Goal: Task Accomplishment & Management: Use online tool/utility

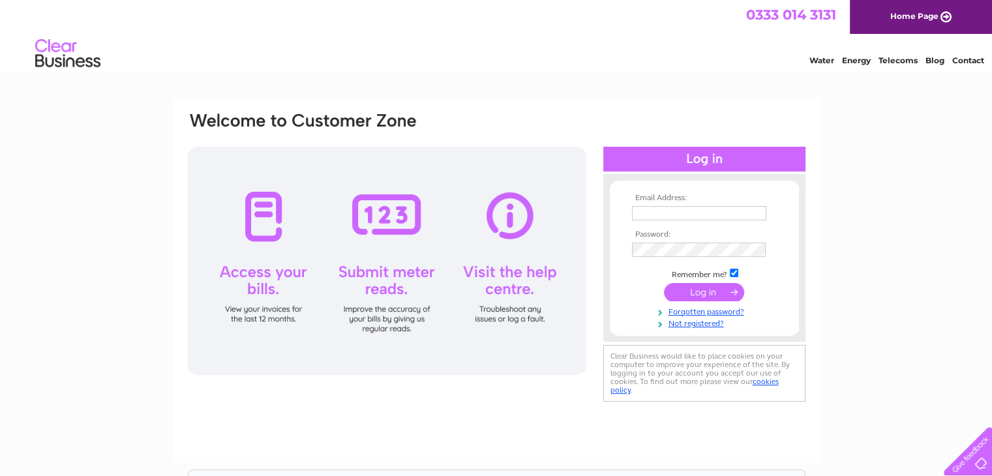
type input "[EMAIL_ADDRESS][DOMAIN_NAME]"
click at [712, 284] on input "submit" at bounding box center [704, 292] width 80 height 18
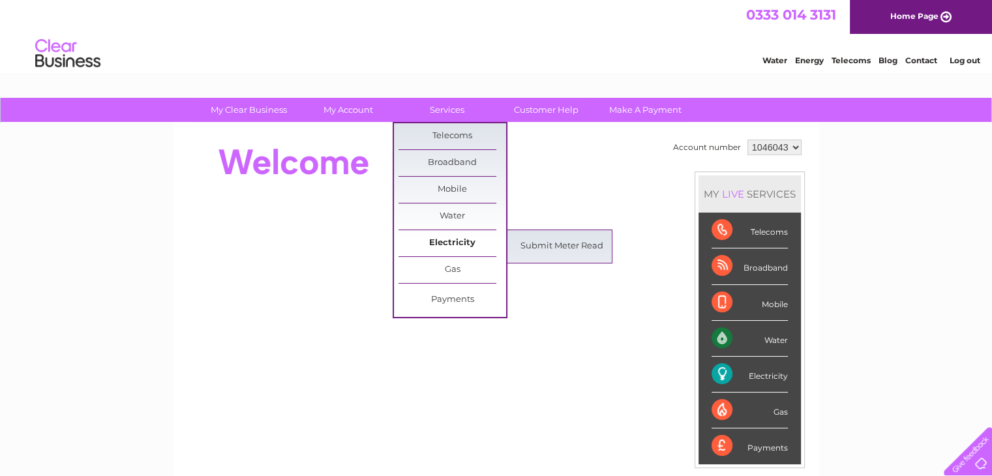
click at [482, 244] on link "Electricity" at bounding box center [452, 243] width 108 height 26
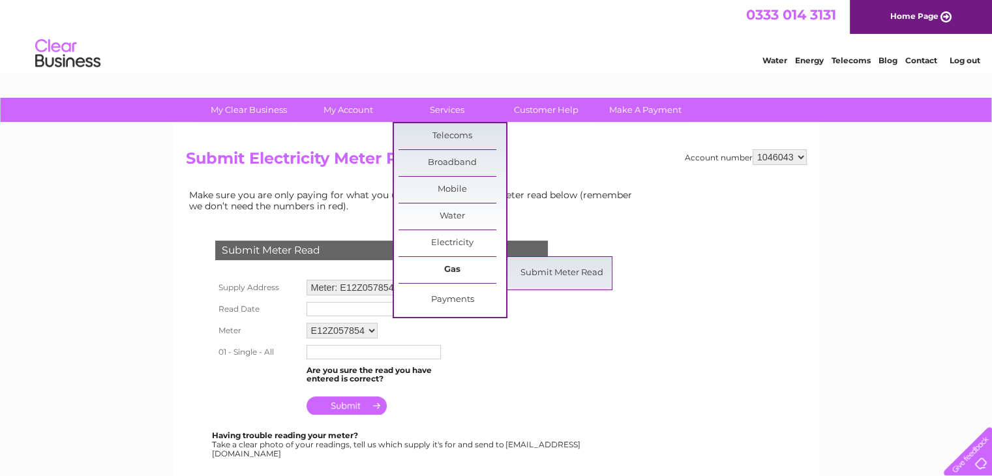
click at [462, 258] on link "Gas" at bounding box center [452, 270] width 108 height 26
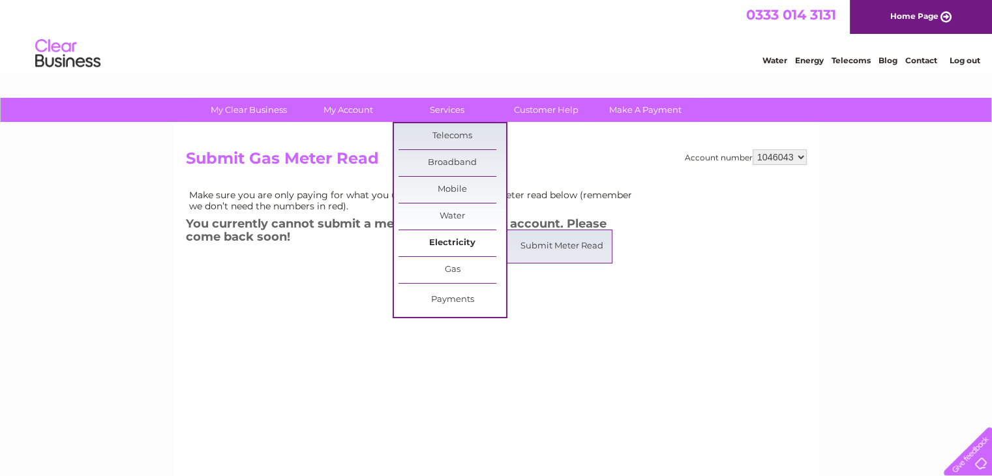
click at [451, 243] on link "Electricity" at bounding box center [452, 243] width 108 height 26
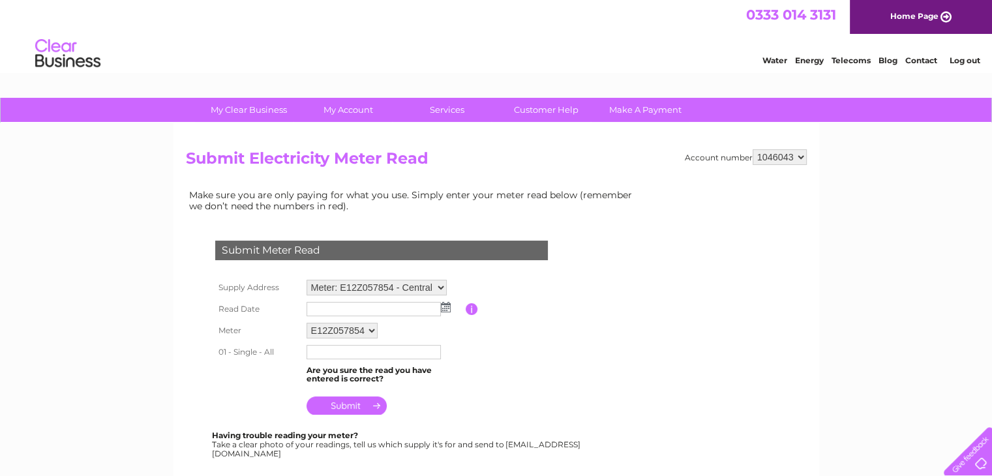
click at [443, 306] on img at bounding box center [446, 307] width 10 height 10
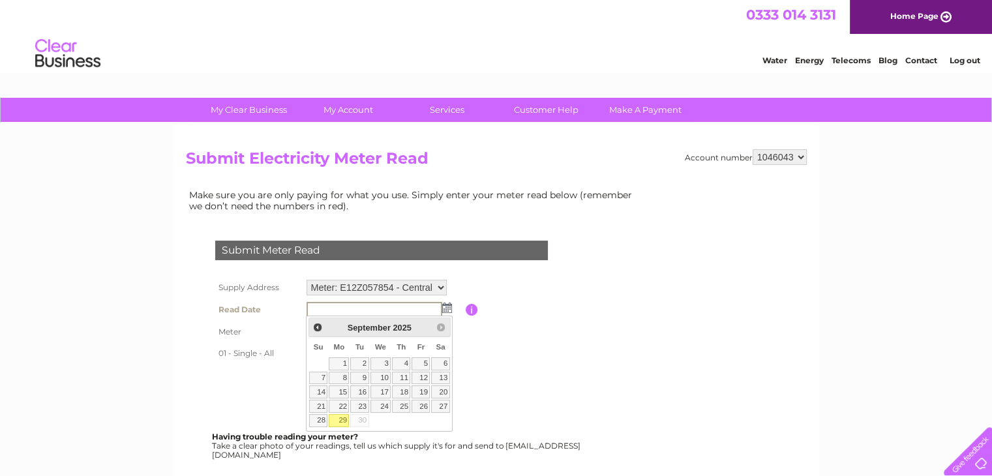
click at [342, 419] on link "29" at bounding box center [339, 420] width 20 height 13
type input "2025/09/29"
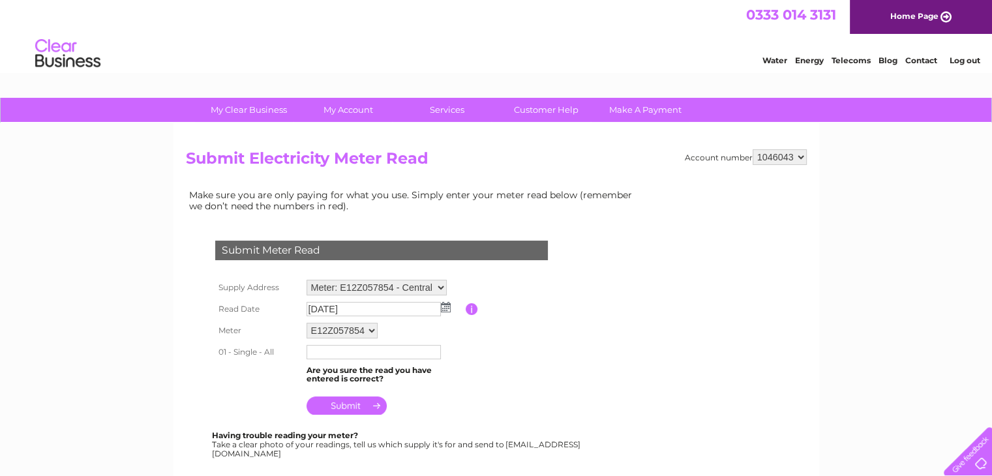
click at [417, 351] on input "text" at bounding box center [373, 352] width 134 height 14
type input "124643"
click at [349, 402] on input "submit" at bounding box center [346, 407] width 80 height 18
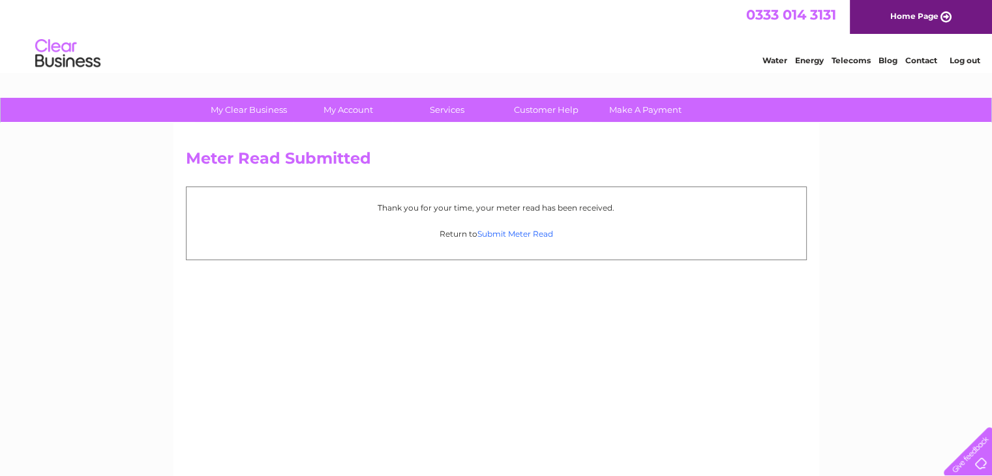
click at [502, 233] on link "Submit Meter Read" at bounding box center [515, 234] width 76 height 10
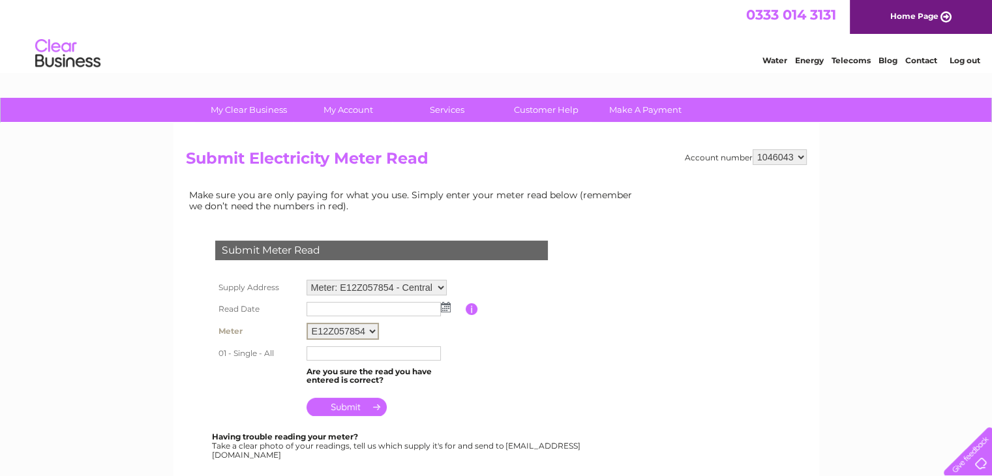
click at [346, 326] on select "E12Z057854" at bounding box center [342, 331] width 72 height 17
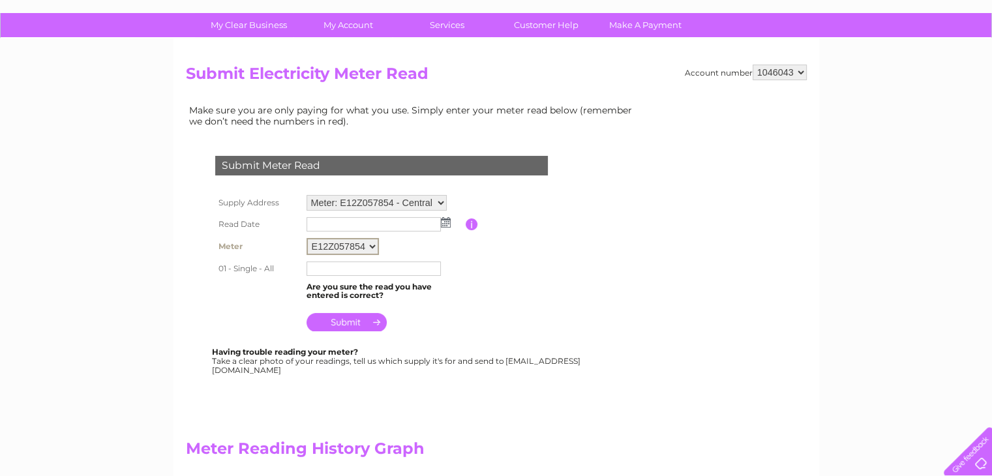
scroll to position [65, 0]
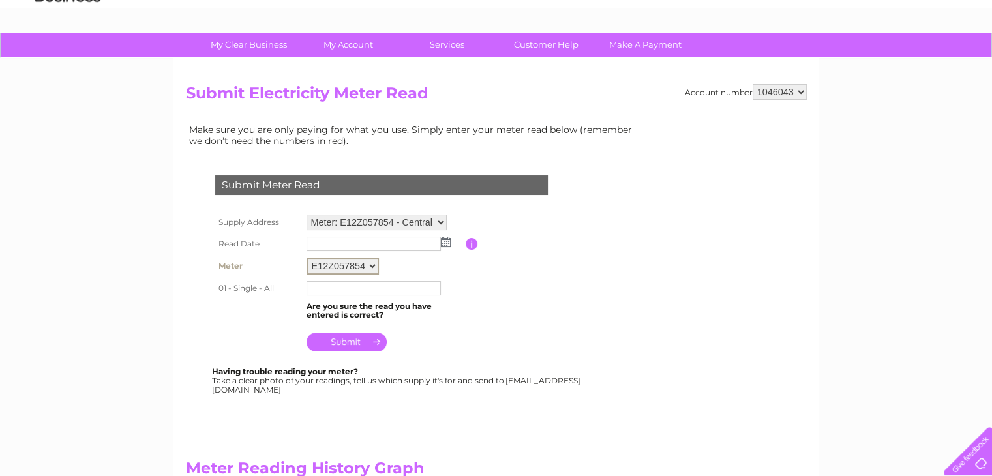
click at [359, 267] on select "E12Z057854" at bounding box center [342, 266] width 72 height 17
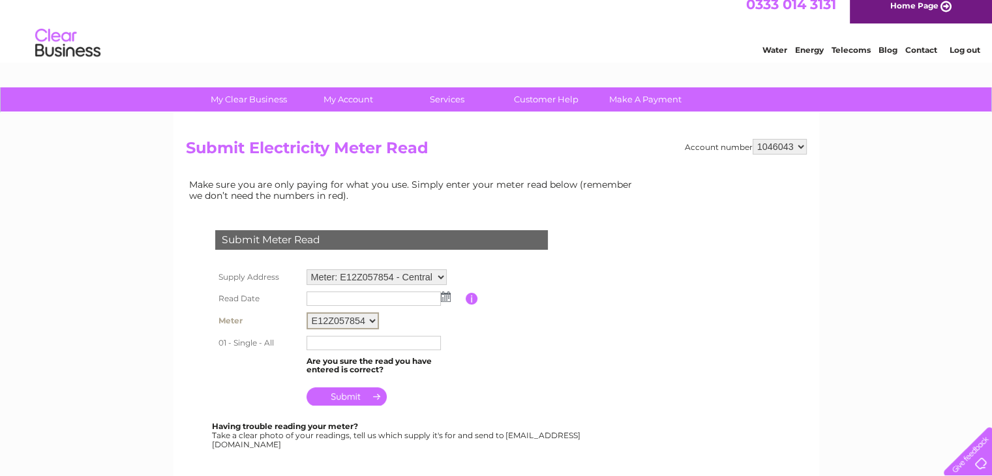
scroll to position [0, 0]
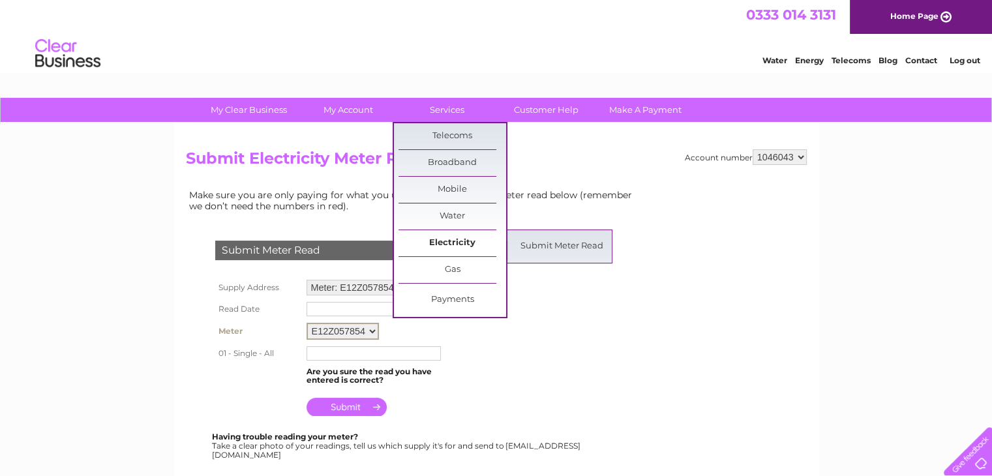
click at [462, 241] on link "Electricity" at bounding box center [452, 243] width 108 height 26
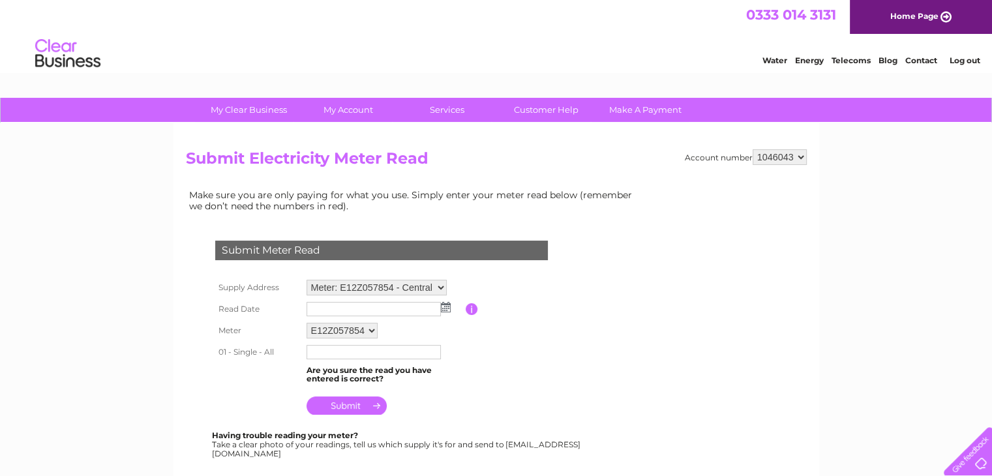
click at [434, 284] on select "Meter: E12Z057854 - Central Surgical Co Ltd, [STREET_ADDRESS] Meter: E12Z057866…" at bounding box center [376, 288] width 140 height 16
click at [306, 280] on select "Meter: E12Z057854 - Central Surgical Co Ltd, [STREET_ADDRESS] Meter: E12Z057866…" at bounding box center [376, 288] width 140 height 17
click at [380, 308] on input "text" at bounding box center [373, 310] width 134 height 14
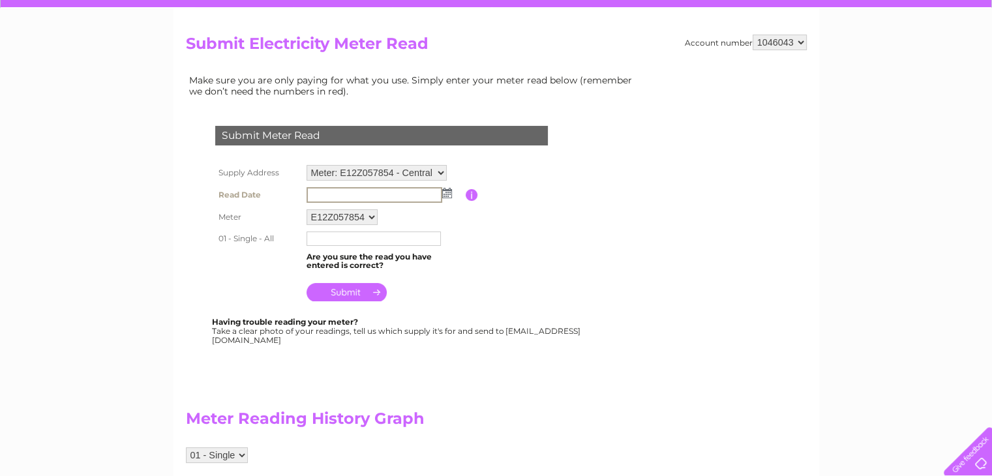
scroll to position [196, 0]
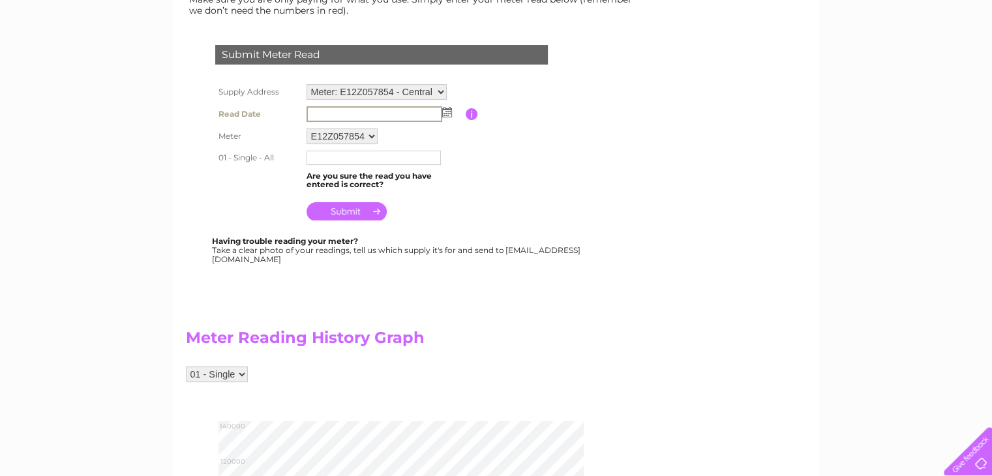
click at [285, 245] on div "Having trouble reading your meter? Take a clear photo of your readings, tell us…" at bounding box center [397, 250] width 370 height 27
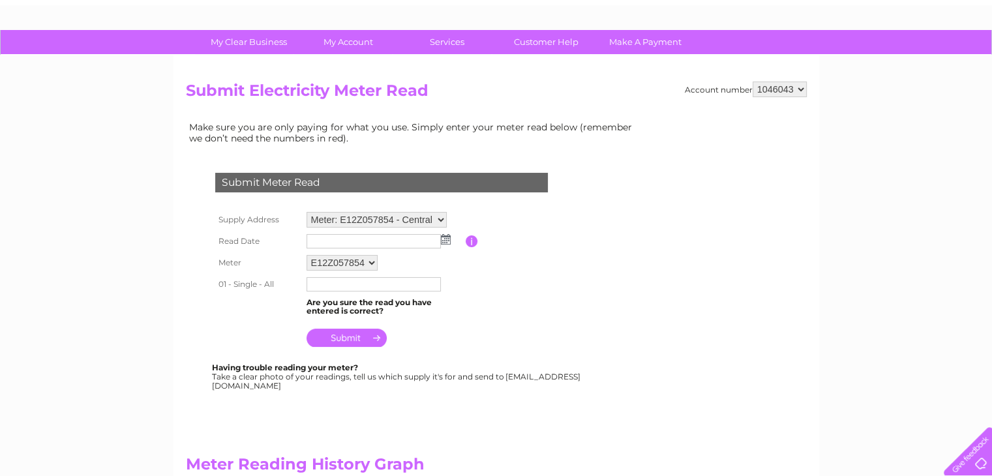
scroll to position [65, 0]
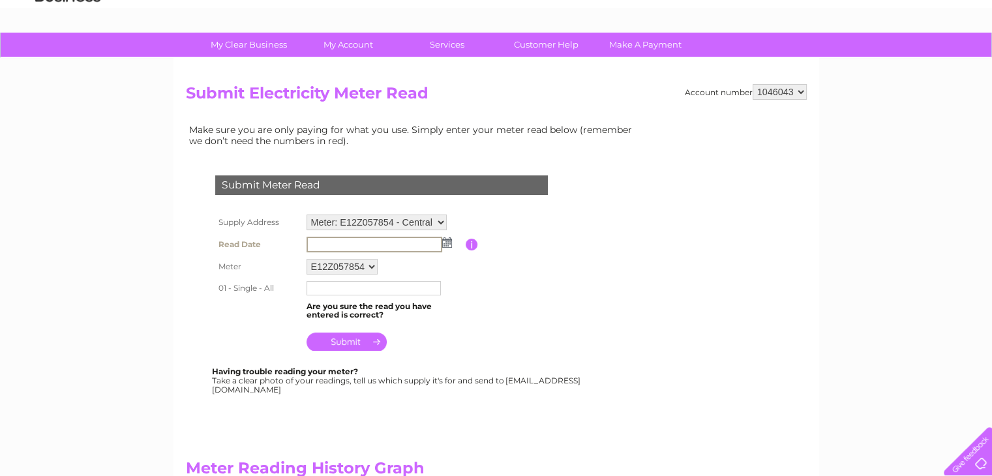
click at [360, 241] on input "text" at bounding box center [374, 245] width 136 height 16
click at [445, 218] on select "Meter: E12Z057854 - Central Surgical Co Ltd, 82A-84A Hornsey Road, London, N7 7…" at bounding box center [376, 223] width 140 height 17
select select "120645"
click at [306, 215] on select "Meter: E12Z057854 - Central Surgical Co Ltd, 82A-84A Hornsey Road, London, N7 7…" at bounding box center [376, 223] width 140 height 17
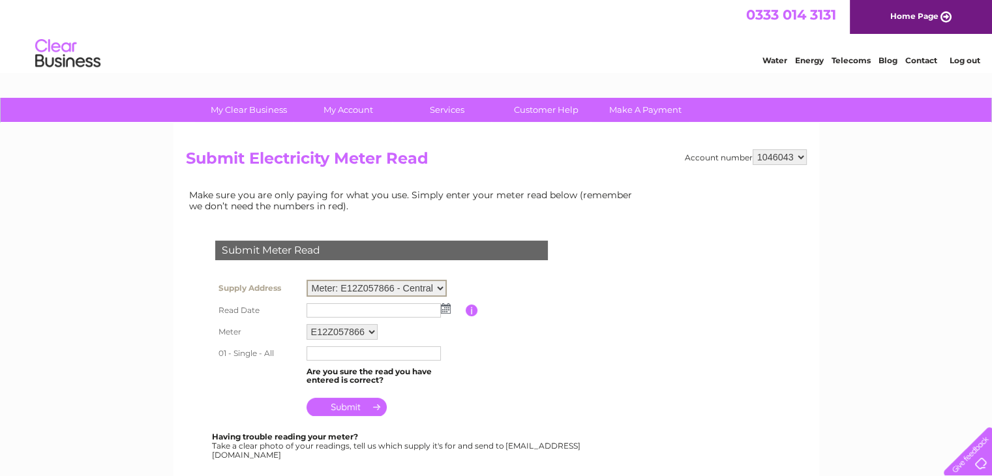
click at [443, 283] on select "Meter: E12Z057854 - Central Surgical Co Ltd, [STREET_ADDRESS] Meter: E12Z057866…" at bounding box center [376, 288] width 140 height 17
select select "120643"
click at [306, 280] on select "Meter: E12Z057854 - Central Surgical Co Ltd, [STREET_ADDRESS] Meter: E12Z057866…" at bounding box center [376, 288] width 140 height 17
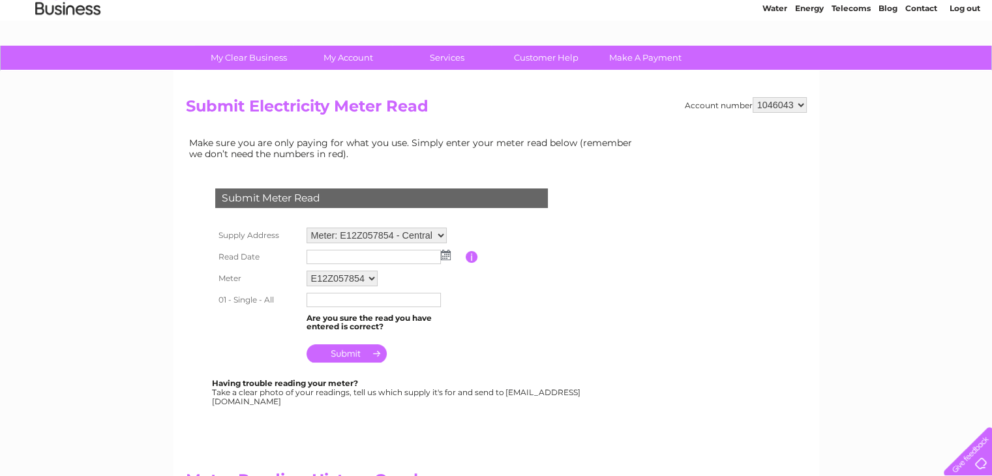
scroll to position [130, 0]
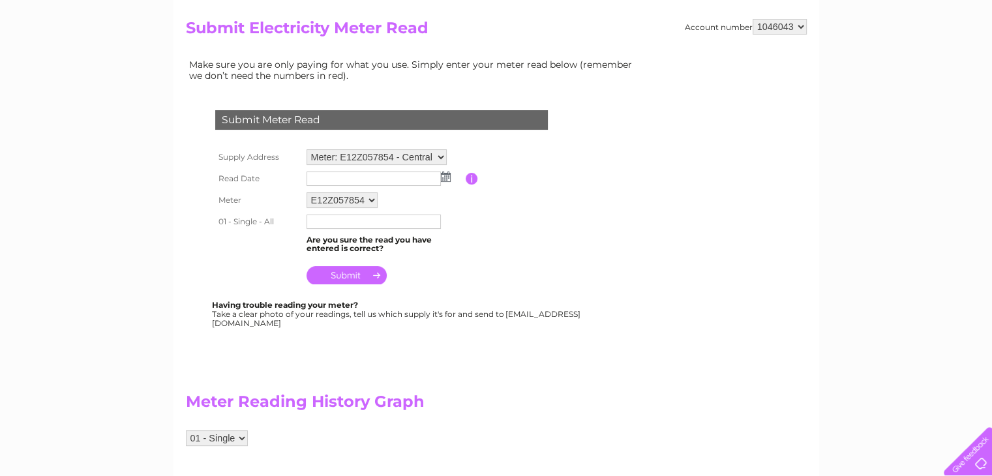
click at [391, 179] on input "text" at bounding box center [373, 178] width 134 height 14
click at [393, 155] on select "Meter: E12Z057854 - Central Surgical Co Ltd, [STREET_ADDRESS] Meter: E12Z057866…" at bounding box center [376, 157] width 140 height 17
select select "120646"
click at [306, 149] on select "Meter: E12Z057854 - Central Surgical Co Ltd, [STREET_ADDRESS] Meter: E12Z057866…" at bounding box center [376, 157] width 140 height 17
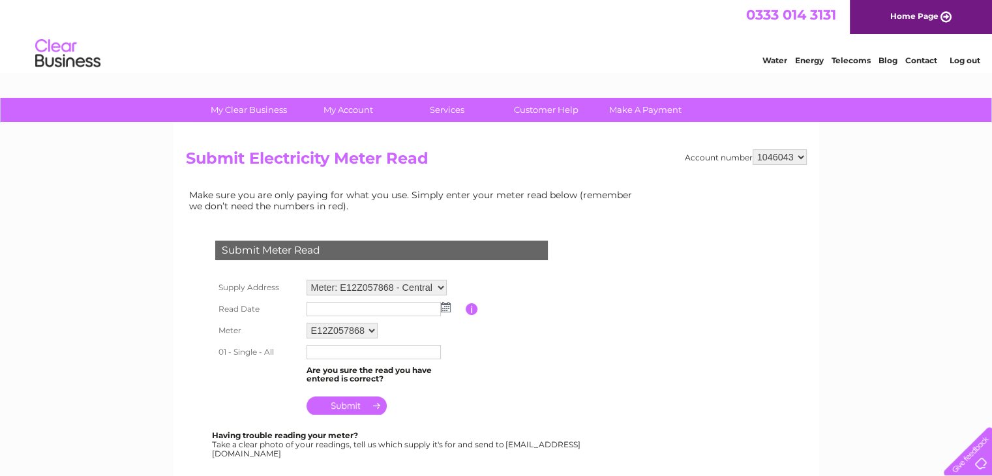
click at [444, 307] on img at bounding box center [446, 307] width 10 height 10
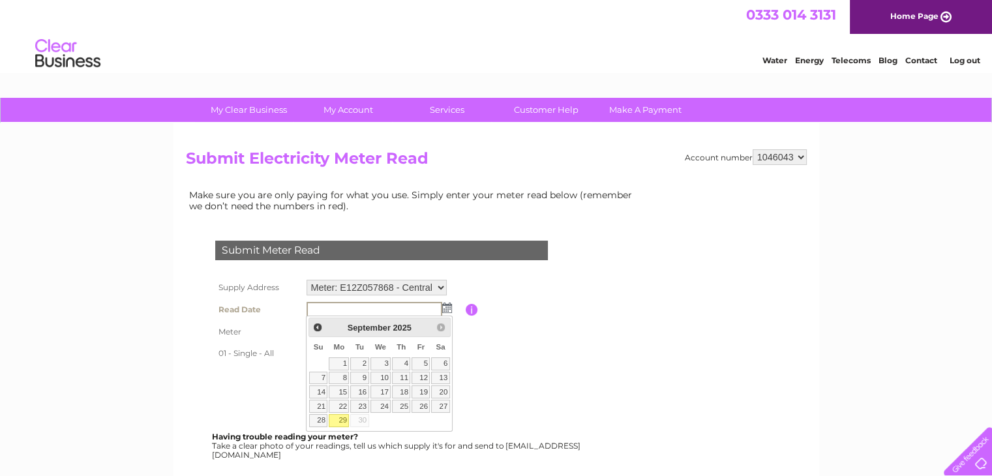
click at [339, 419] on link "29" at bounding box center [339, 420] width 20 height 13
type input "[DATE]"
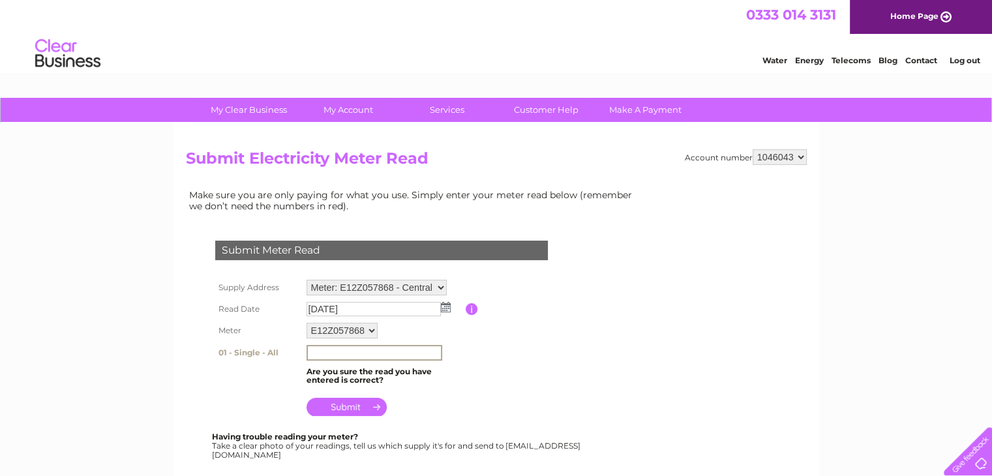
click at [361, 355] on input "text" at bounding box center [374, 353] width 136 height 16
type input "97190"
click at [369, 405] on input "submit" at bounding box center [346, 405] width 80 height 18
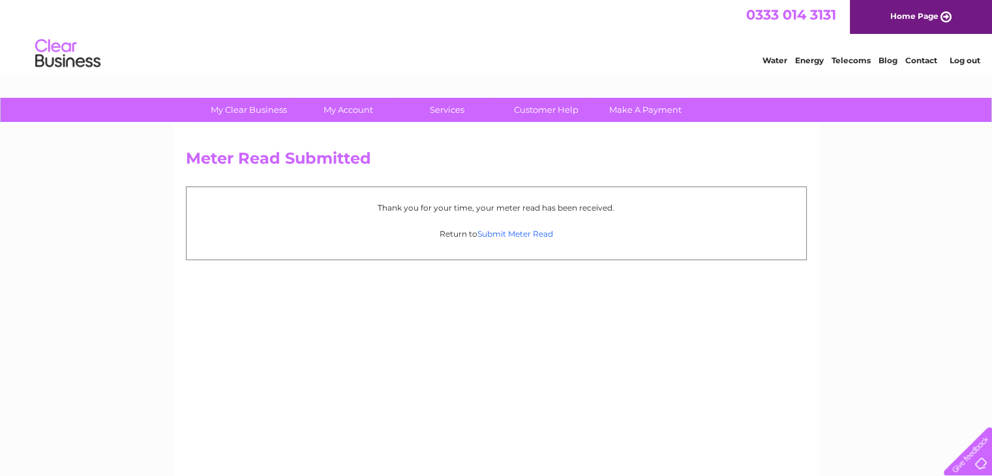
click at [541, 233] on link "Submit Meter Read" at bounding box center [515, 234] width 76 height 10
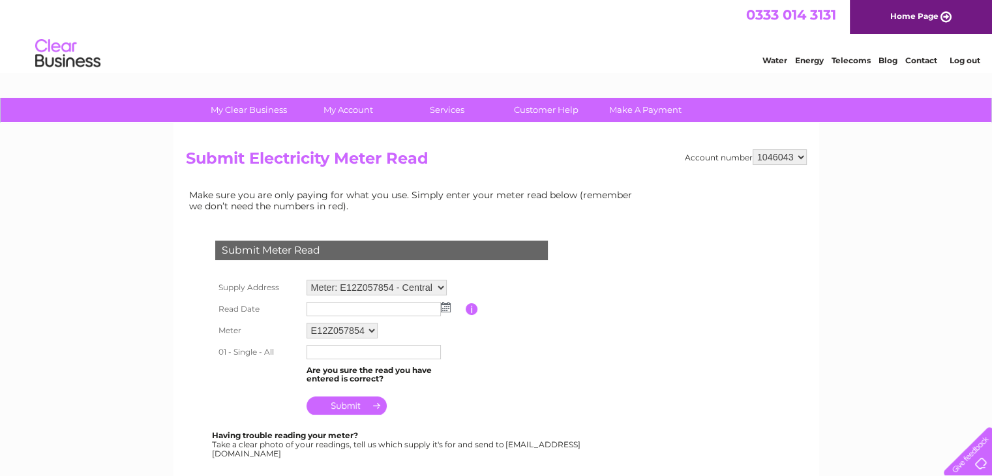
click at [436, 288] on select "Meter: E12Z057854 - Central Surgical Co Ltd, [STREET_ADDRESS] Meter: E12Z057866…" at bounding box center [376, 288] width 140 height 16
select select "120646"
click at [306, 280] on select "Meter: E12Z057854 - Central Surgical Co Ltd, [STREET_ADDRESS] Meter: E12Z057866…" at bounding box center [376, 288] width 140 height 17
click at [415, 290] on select "Meter: E12Z057854 - Central Surgical Co Ltd, 82A-84A Hornsey Road, London, N7 7…" at bounding box center [376, 288] width 140 height 16
select select "120645"
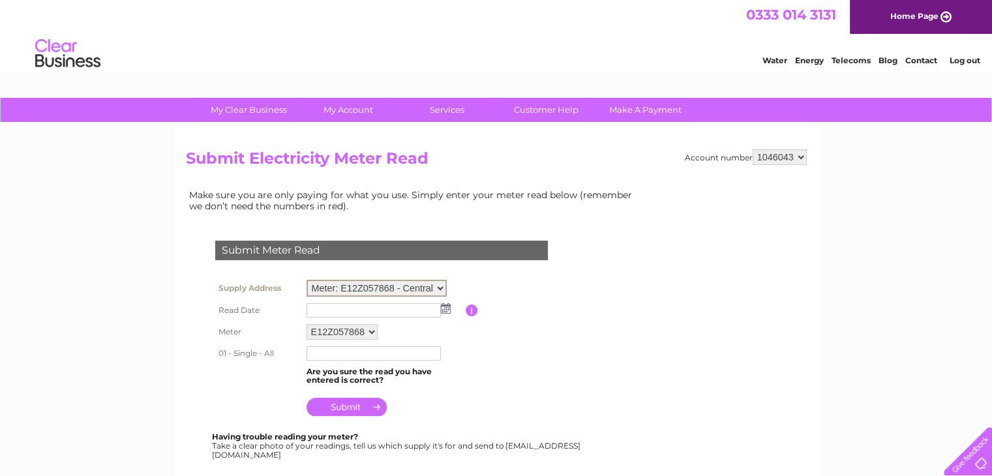
click at [306, 280] on select "Meter: E12Z057854 - Central Surgical Co Ltd, 82A-84A Hornsey Road, London, N7 7…" at bounding box center [376, 288] width 140 height 17
click at [404, 306] on input "text" at bounding box center [374, 310] width 136 height 16
click at [449, 307] on img at bounding box center [447, 308] width 10 height 10
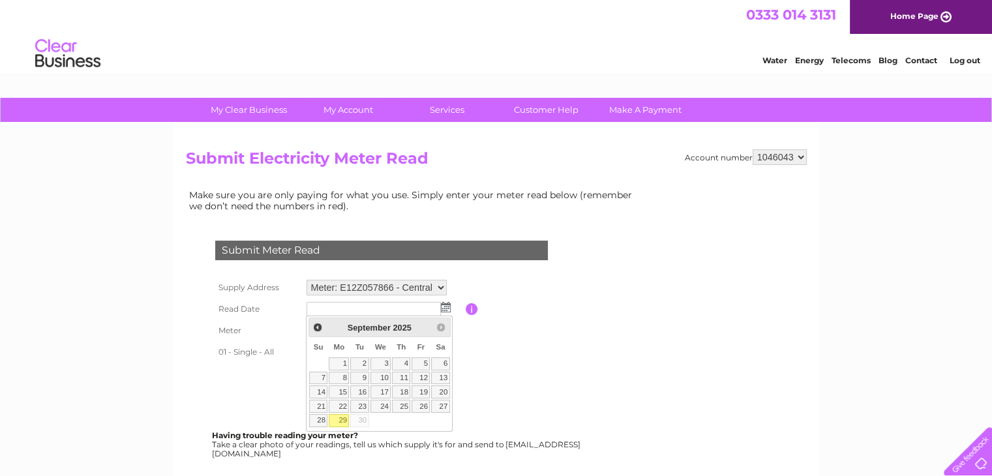
click at [343, 418] on link "29" at bounding box center [339, 420] width 20 height 13
type input "2025/09/29"
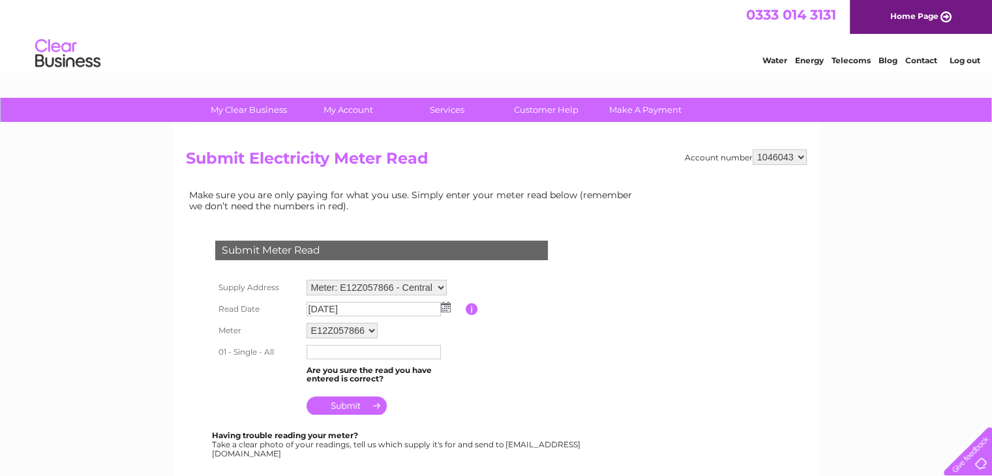
click at [368, 352] on input "text" at bounding box center [373, 352] width 134 height 14
type input "146577"
click at [344, 410] on input "submit" at bounding box center [346, 407] width 80 height 18
